Goal: Obtain resource: Download file/media

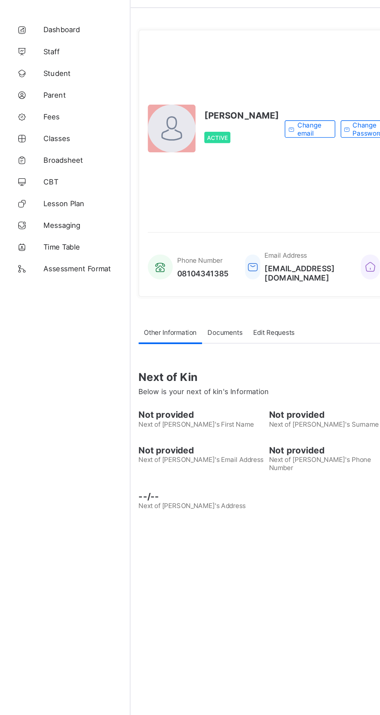
click at [47, 137] on span "Broadsheet" at bounding box center [62, 139] width 62 height 6
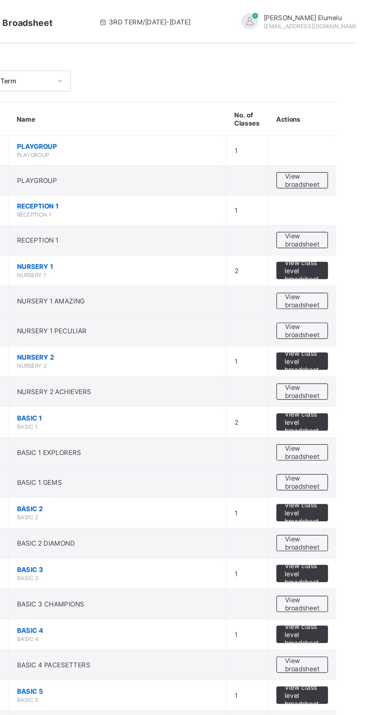
click at [346, 344] on span "View broadsheet" at bounding box center [341, 344] width 24 height 12
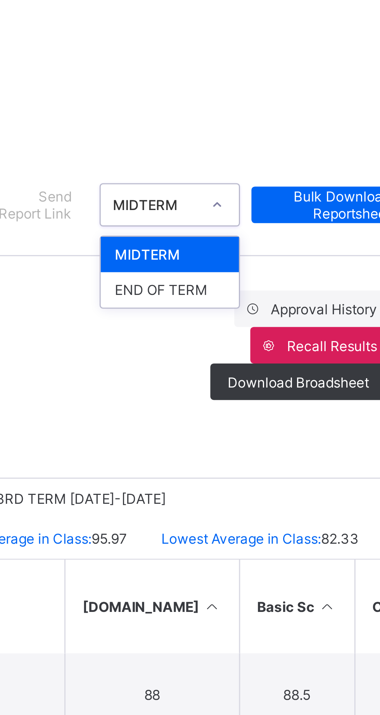
click at [283, 148] on div "END OF TERM" at bounding box center [291, 143] width 47 height 12
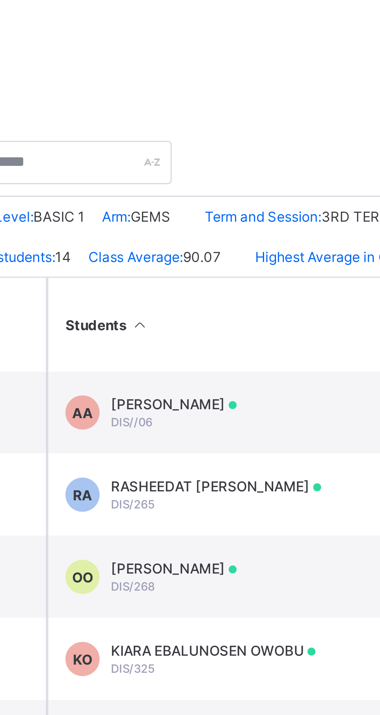
click at [207, 392] on span "MUNACHIDNMA BLESSING ENYOSIOBI" at bounding box center [207, 389] width 91 height 6
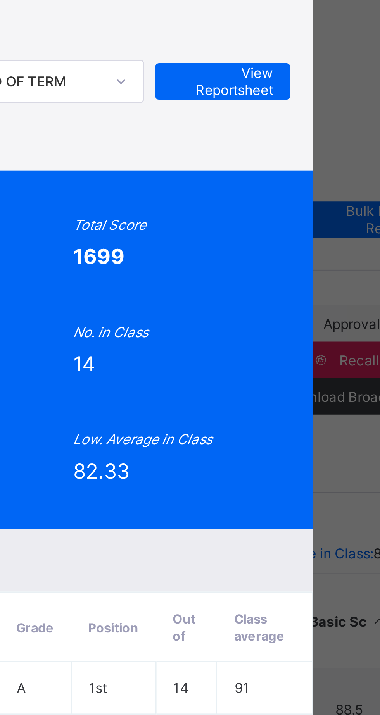
click at [309, 73] on span "View Reportsheet" at bounding box center [292, 67] width 34 height 12
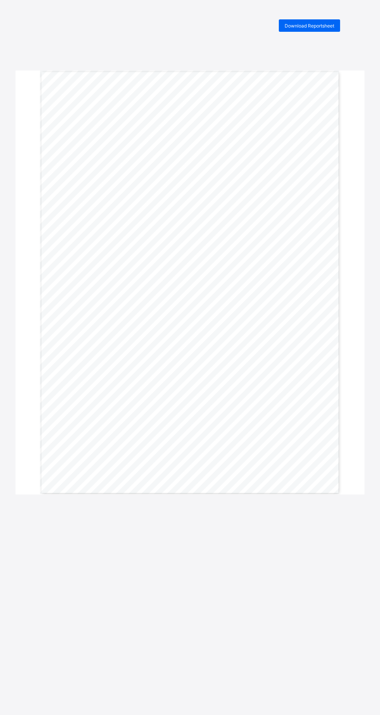
click at [311, 26] on span "Download Reportsheet" at bounding box center [309, 26] width 50 height 6
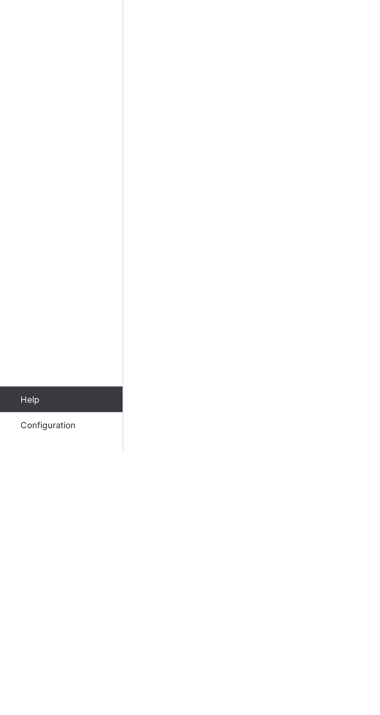
click at [45, 707] on link "Configuration" at bounding box center [46, 698] width 93 height 15
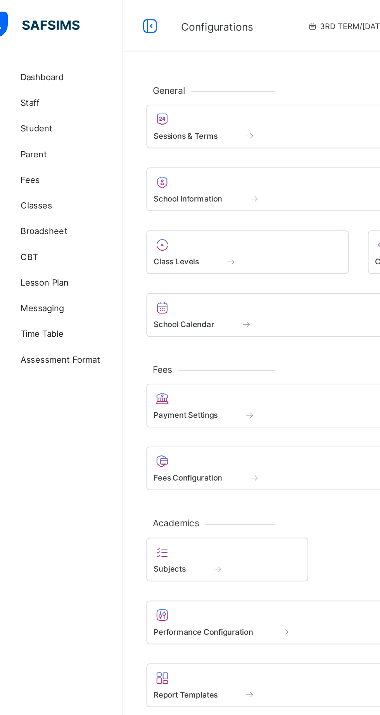
click at [145, 74] on div at bounding box center [184, 71] width 147 height 9
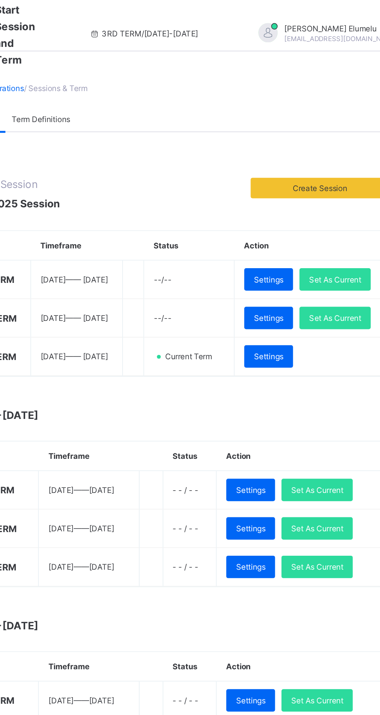
click at [318, 195] on span "Set As Current" at bounding box center [332, 192] width 31 height 6
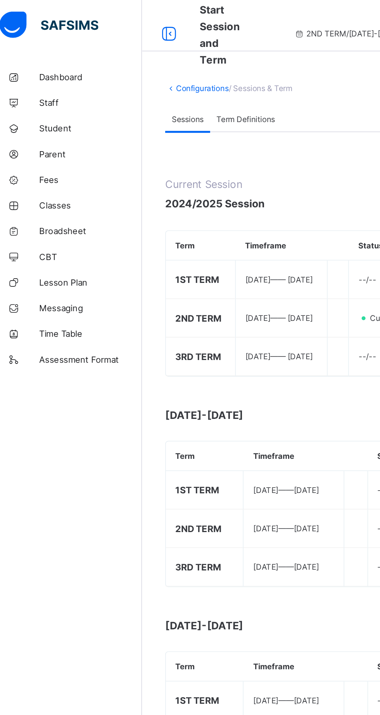
click at [46, 140] on span "Broadsheet" at bounding box center [62, 139] width 62 height 6
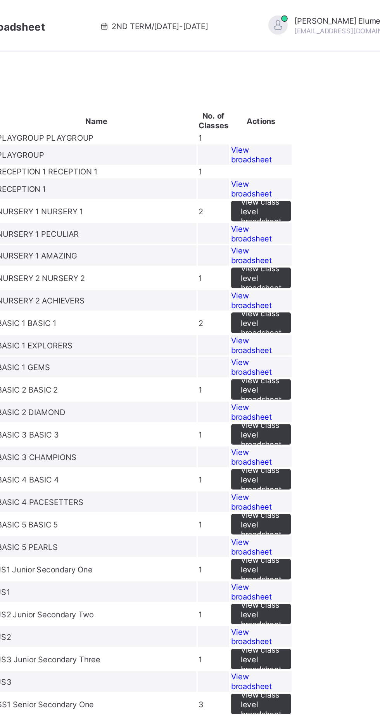
click at [300, 227] on span "View broadsheet" at bounding box center [288, 222] width 24 height 12
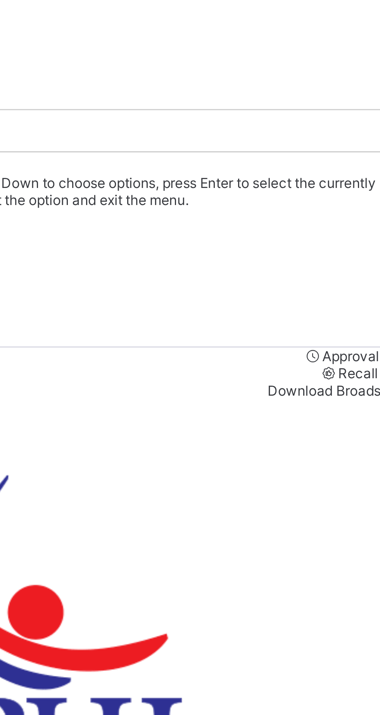
click at [287, 144] on div "END OF TERM" at bounding box center [236, 144] width 287 height 6
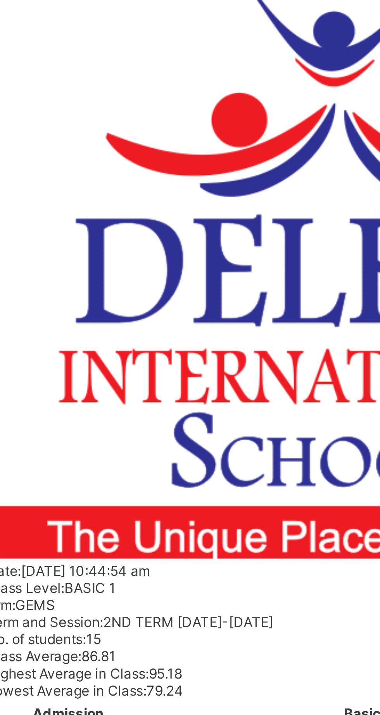
click at [183, 682] on span "MUNACHIDNMA BLESSING ENYOSIOBI" at bounding box center [149, 688] width 68 height 12
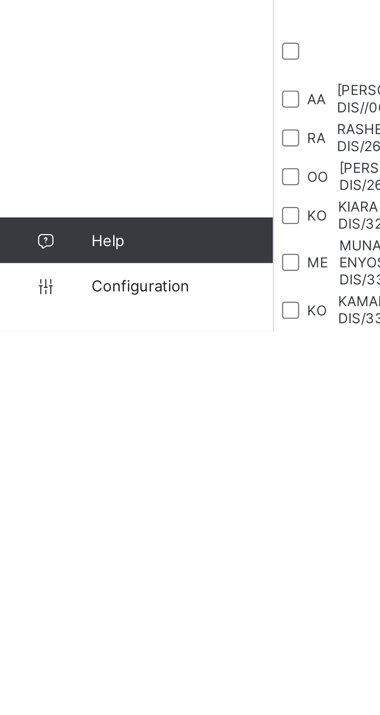
click at [57, 702] on span "Configuration" at bounding box center [62, 699] width 62 height 6
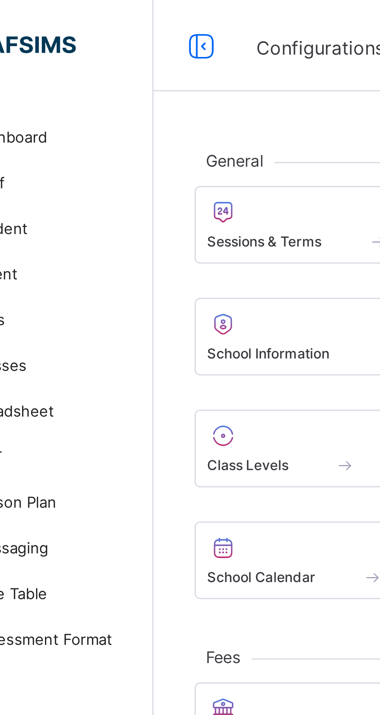
click at [148, 77] on span at bounding box center [184, 78] width 147 height 2
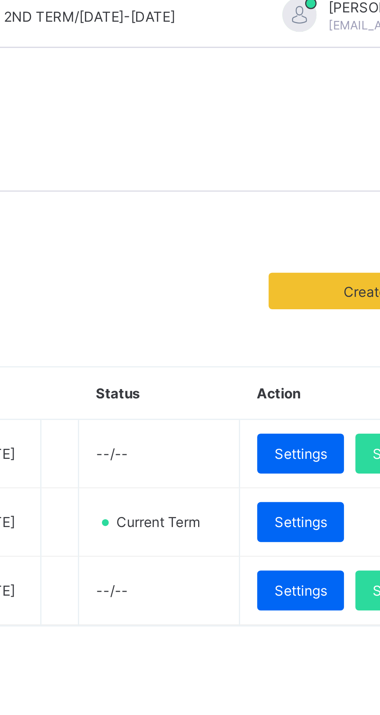
click at [317, 172] on span "Set As Current" at bounding box center [332, 169] width 31 height 6
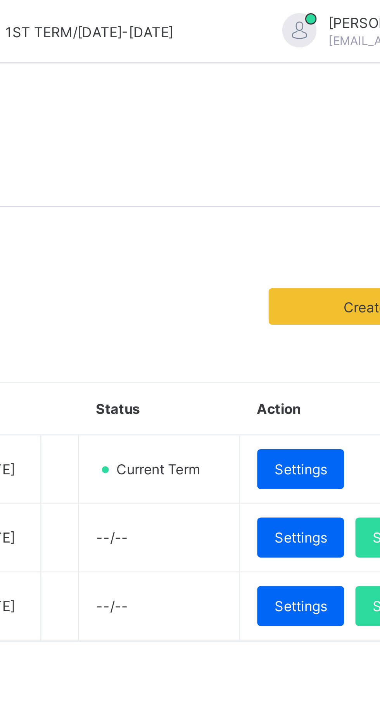
scroll to position [5, 0]
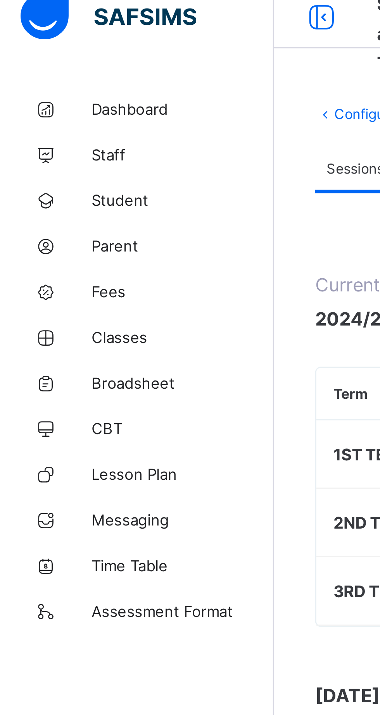
click at [54, 143] on link "Broadsheet" at bounding box center [46, 139] width 93 height 15
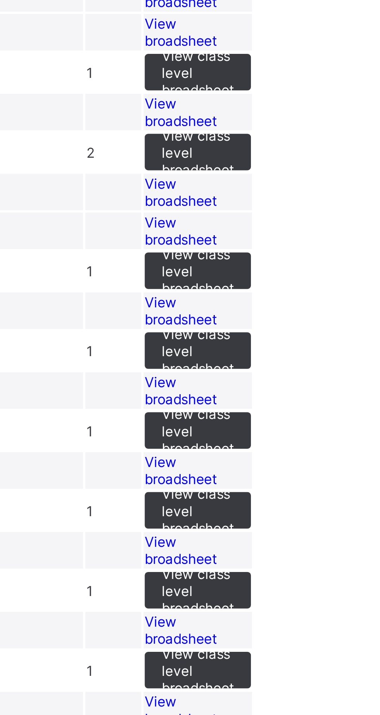
click at [300, 214] on span "View broadsheet" at bounding box center [288, 209] width 24 height 12
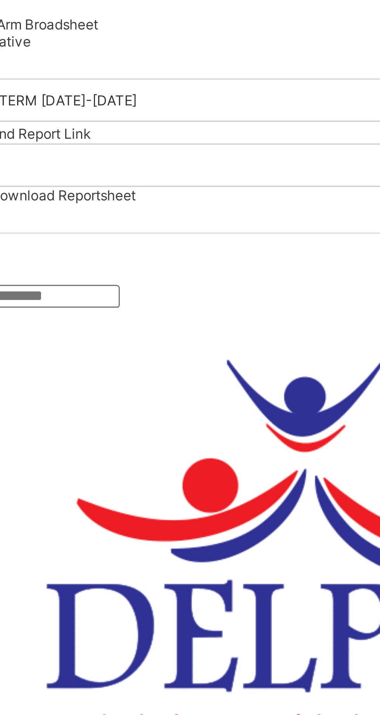
click at [146, 159] on input "text" at bounding box center [120, 155] width 55 height 8
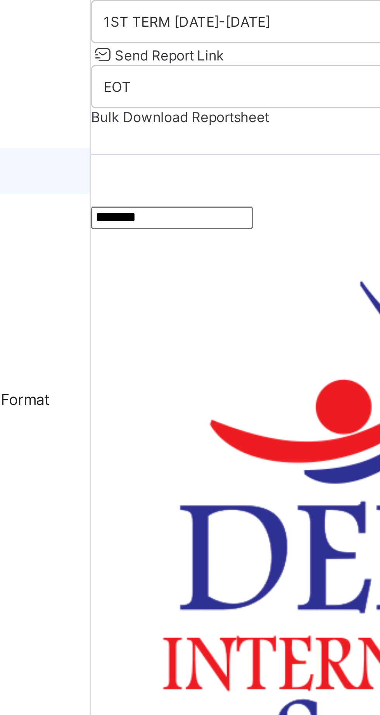
type input "*******"
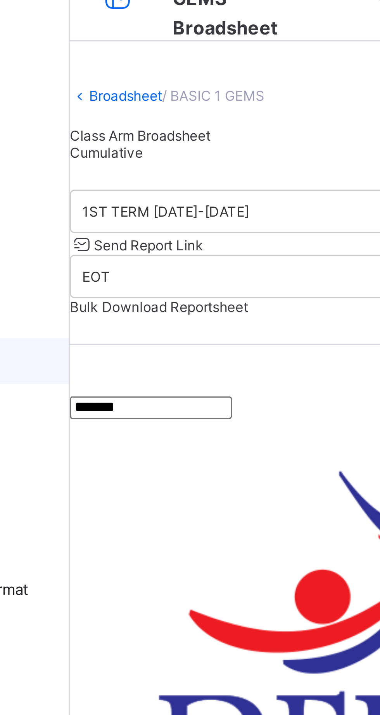
click at [117, 52] on link "Broadsheet" at bounding box center [112, 49] width 25 height 6
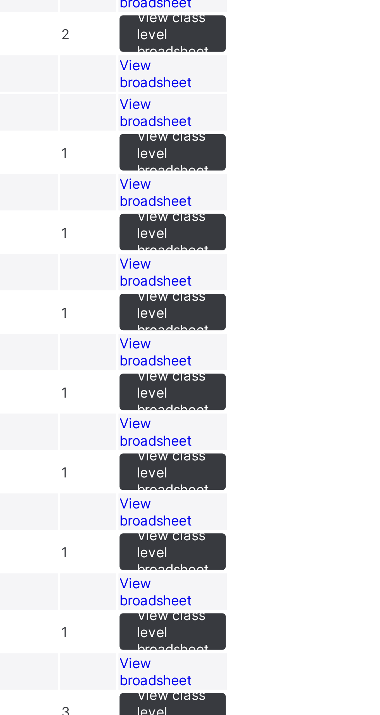
click at [300, 214] on span "View broadsheet" at bounding box center [288, 209] width 24 height 12
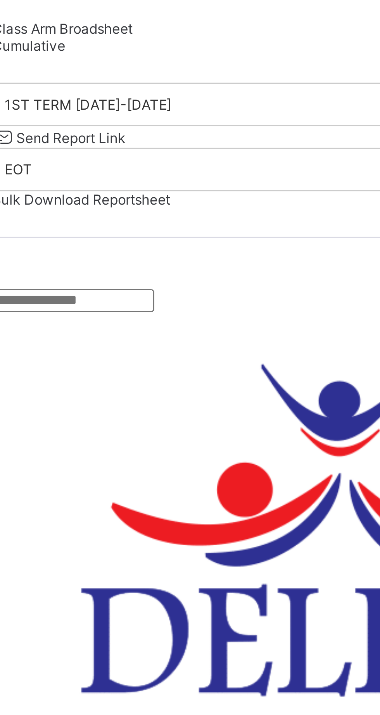
click at [148, 159] on input "text" at bounding box center [120, 155] width 55 height 8
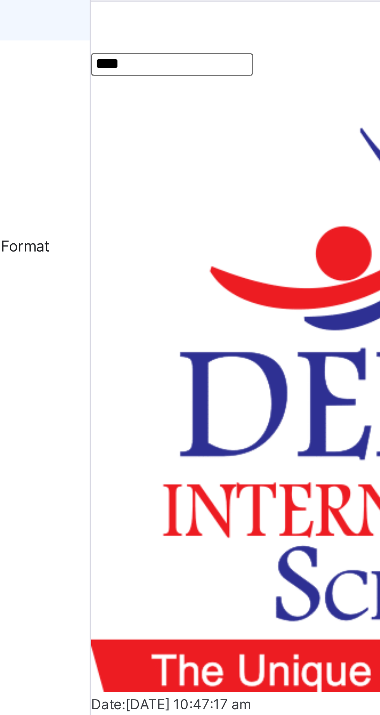
type input "*******"
click at [152, 630] on span "MUNACHIDNMA BLESSING ENYOSIOBI" at bounding box center [133, 638] width 37 height 17
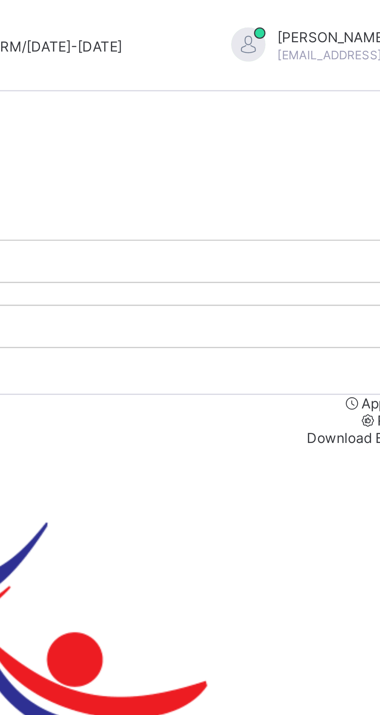
click at [342, 670] on span "View Reportsheet" at bounding box center [360, 673] width 38 height 6
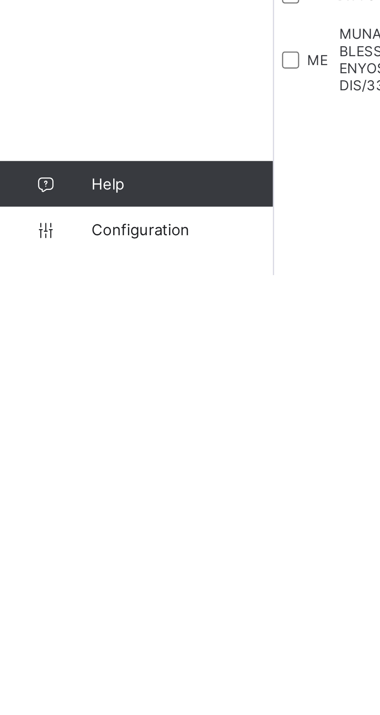
click at [56, 702] on span "Configuration" at bounding box center [62, 699] width 62 height 6
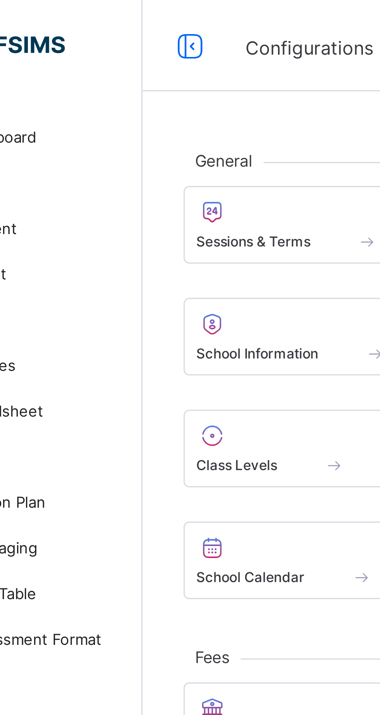
click at [153, 77] on span at bounding box center [184, 78] width 147 height 2
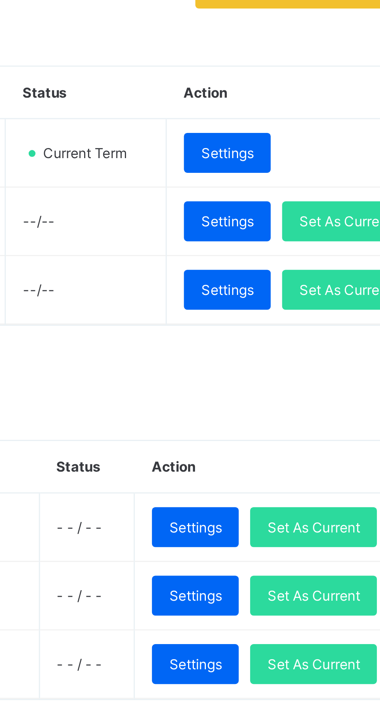
click at [323, 195] on span "Set As Current" at bounding box center [332, 192] width 31 height 6
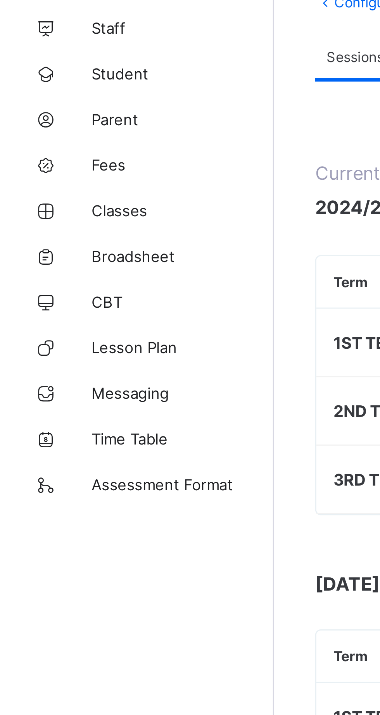
click at [55, 139] on span "Broadsheet" at bounding box center [62, 139] width 62 height 6
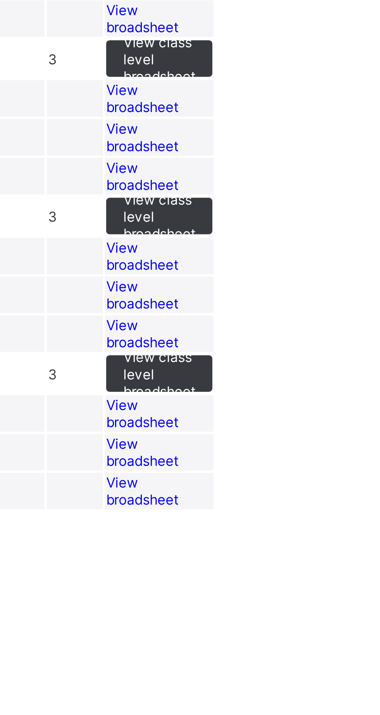
click at [300, 336] on span "View broadsheet" at bounding box center [288, 330] width 24 height 12
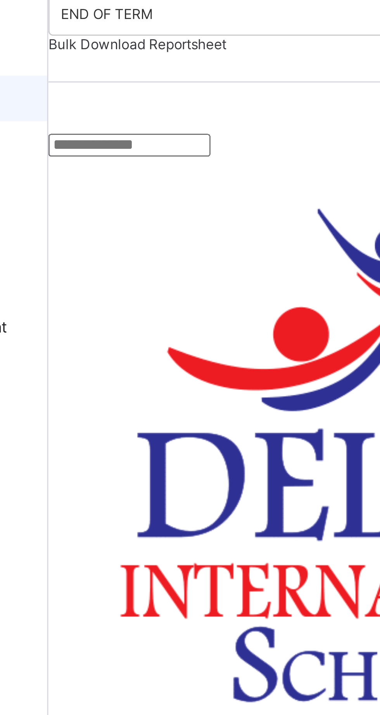
click at [121, 159] on input "text" at bounding box center [120, 155] width 55 height 8
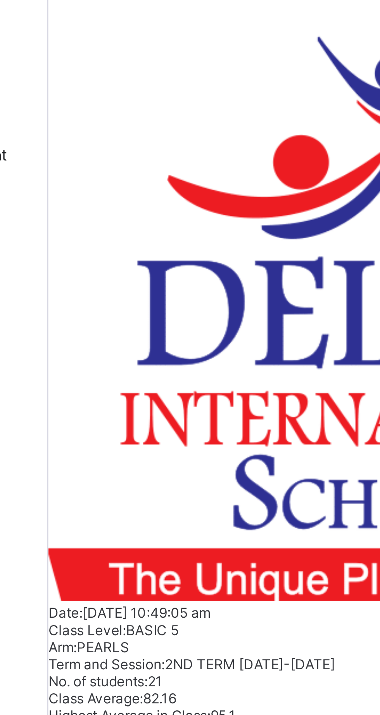
type input "*******"
click at [139, 629] on td "CE CHIDERA ENYOSIOBI DIS/283" at bounding box center [122, 638] width 36 height 18
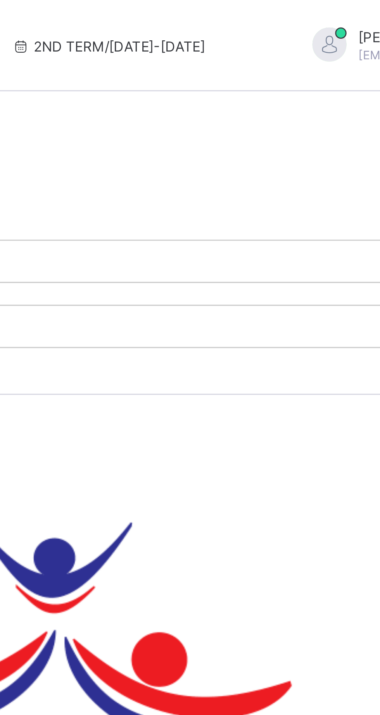
click at [341, 665] on span "View Reportsheet" at bounding box center [360, 668] width 38 height 6
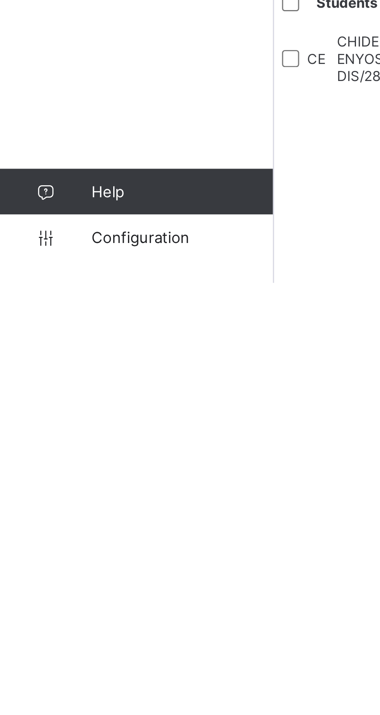
click at [57, 702] on span "Configuration" at bounding box center [62, 699] width 62 height 6
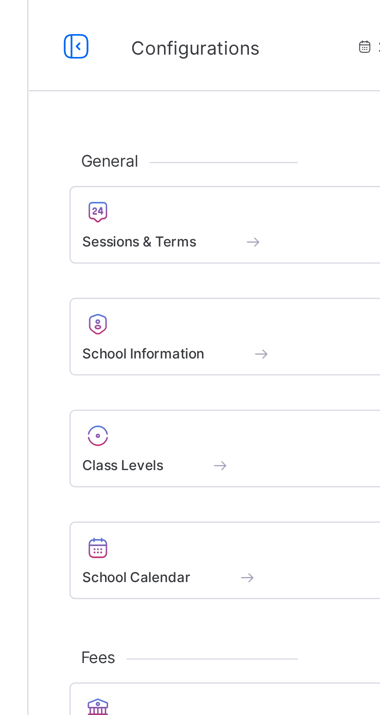
click at [158, 81] on div "Sessions & Terms" at bounding box center [184, 82] width 147 height 7
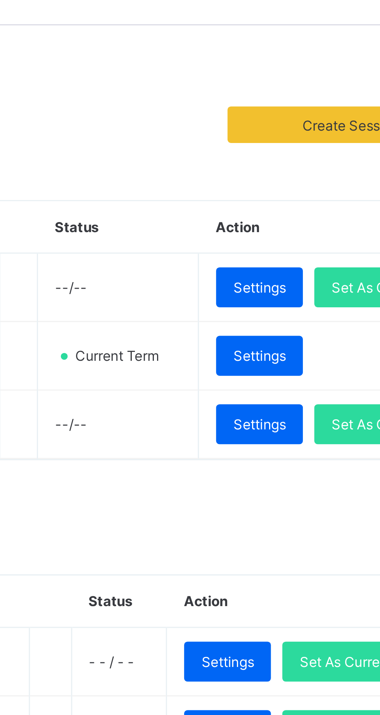
click at [317, 218] on span "Set As Current" at bounding box center [332, 215] width 31 height 6
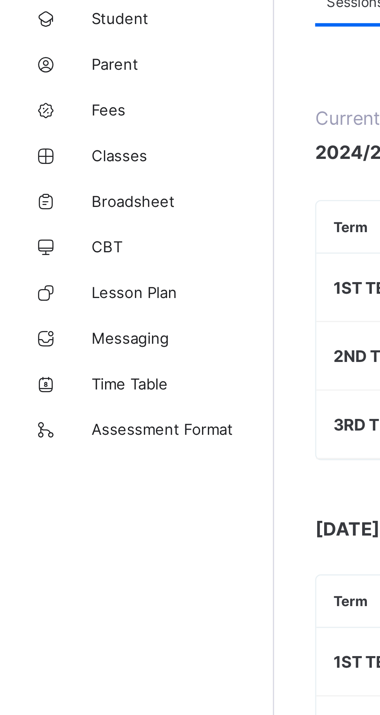
click at [49, 141] on span "Broadsheet" at bounding box center [62, 139] width 62 height 6
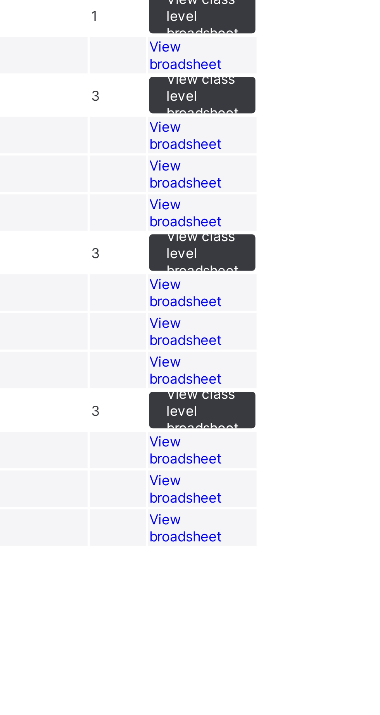
click at [300, 336] on span "View broadsheet" at bounding box center [288, 330] width 24 height 12
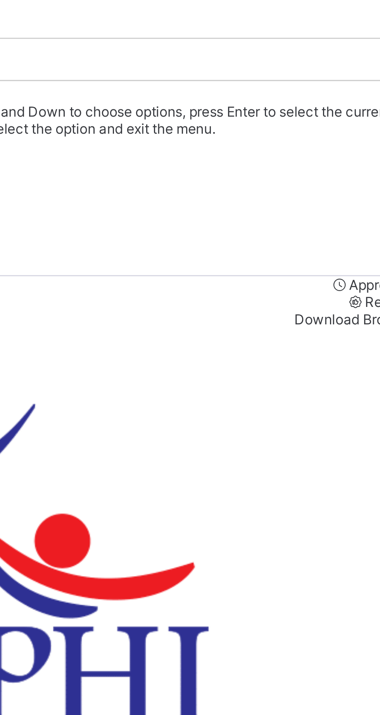
click at [284, 141] on div "END OF TERM" at bounding box center [236, 144] width 287 height 6
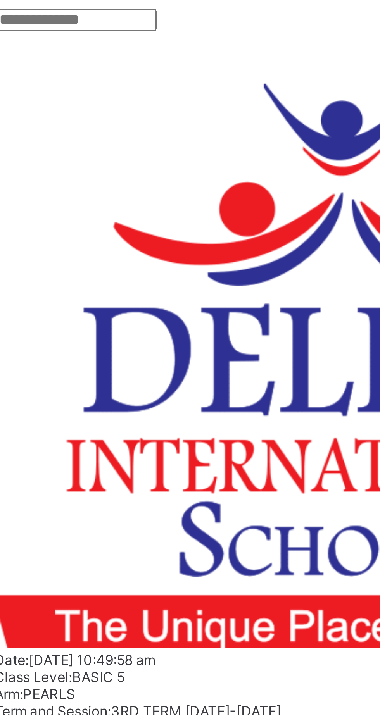
click at [121, 159] on input "text" at bounding box center [120, 155] width 55 height 8
type input "******"
click at [139, 630] on span "CHIDERA ENYOSIOBI" at bounding box center [126, 636] width 25 height 12
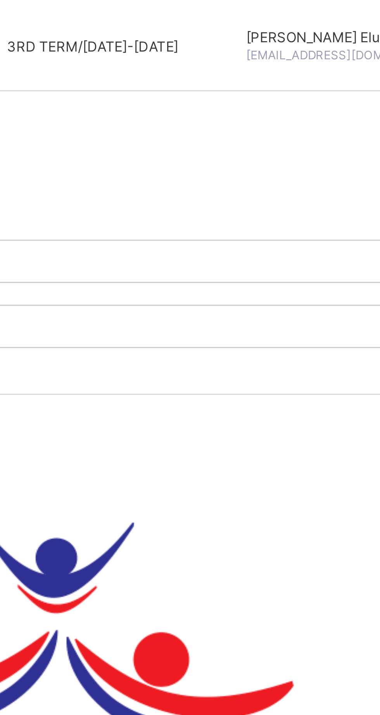
click at [341, 665] on span "View Reportsheet" at bounding box center [360, 668] width 38 height 6
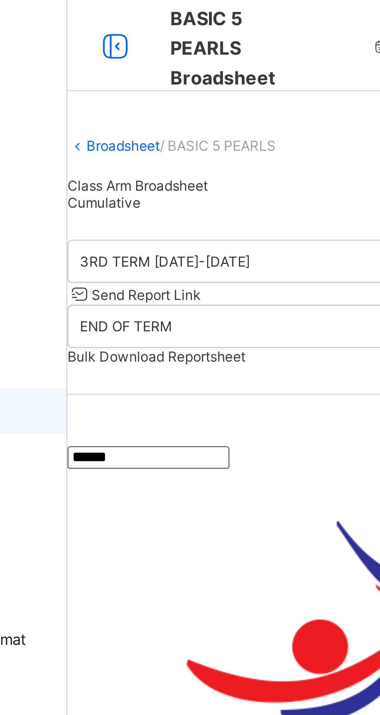
click at [121, 52] on link "Broadsheet" at bounding box center [112, 49] width 25 height 6
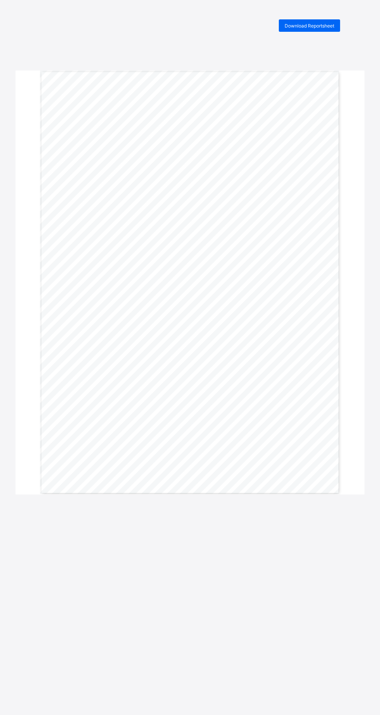
click at [298, 21] on div "Download Reportsheet" at bounding box center [308, 25] width 61 height 12
click at [310, 29] on div "Download Reportsheet" at bounding box center [308, 25] width 61 height 12
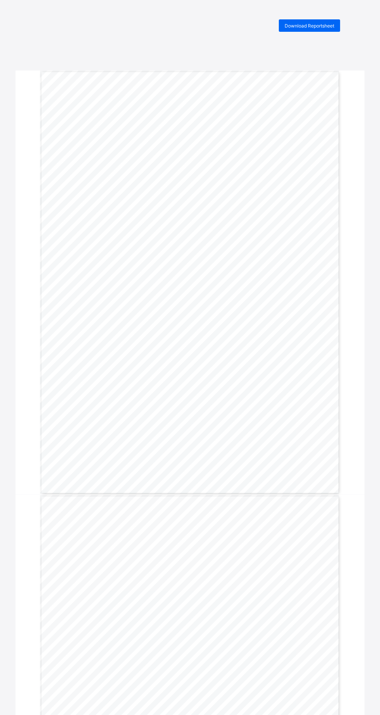
click at [315, 26] on span "Download Reportsheet" at bounding box center [309, 26] width 50 height 6
